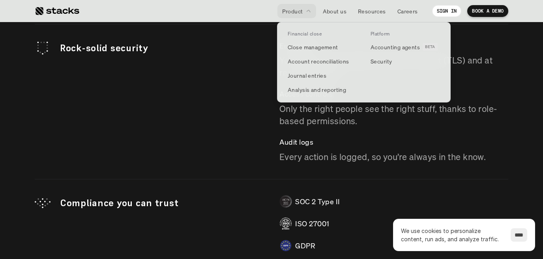
scroll to position [2202, 0]
click at [299, 92] on p "Analysis and reporting" at bounding box center [317, 90] width 58 height 8
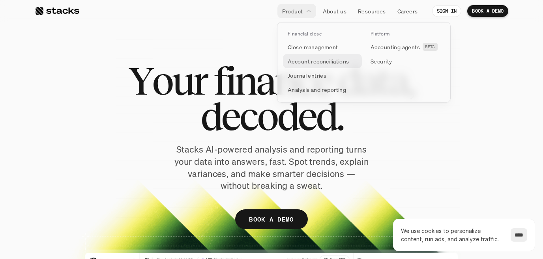
click at [319, 62] on p "Account reconciliations" at bounding box center [319, 61] width 62 height 8
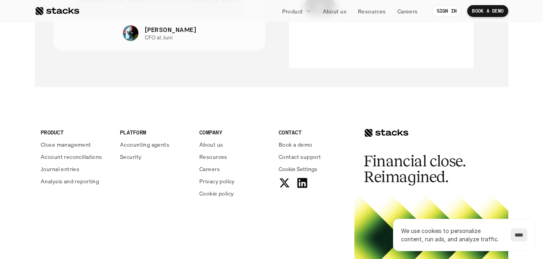
scroll to position [2026, 0]
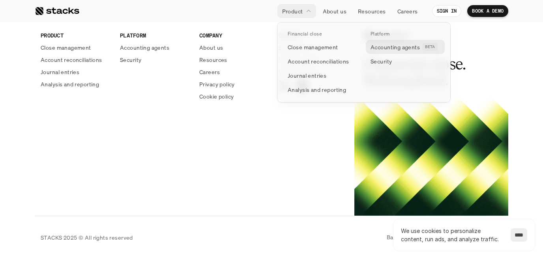
click at [379, 52] on link "Accounting agents BETA" at bounding box center [405, 47] width 79 height 14
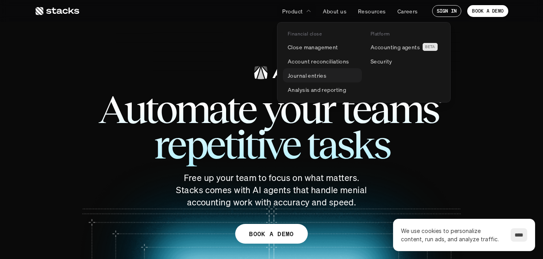
click at [312, 78] on p "Journal entries" at bounding box center [307, 75] width 39 height 8
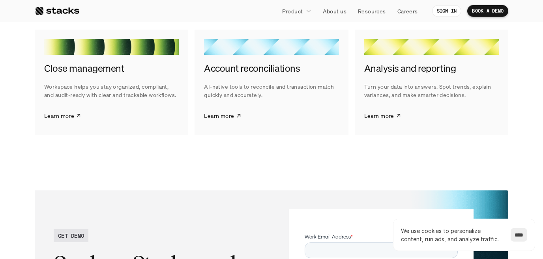
scroll to position [1217, 0]
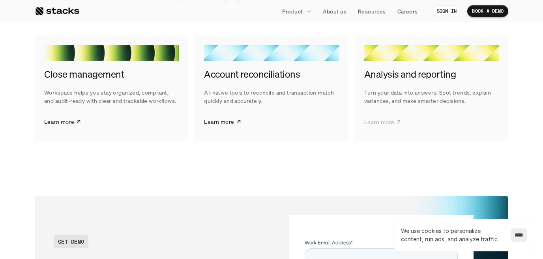
click at [374, 119] on p "Learn more" at bounding box center [379, 122] width 30 height 8
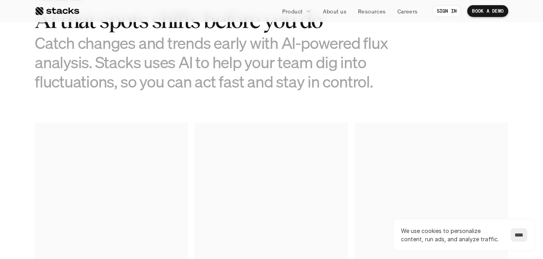
scroll to position [468, 0]
